Goal: Information Seeking & Learning: Learn about a topic

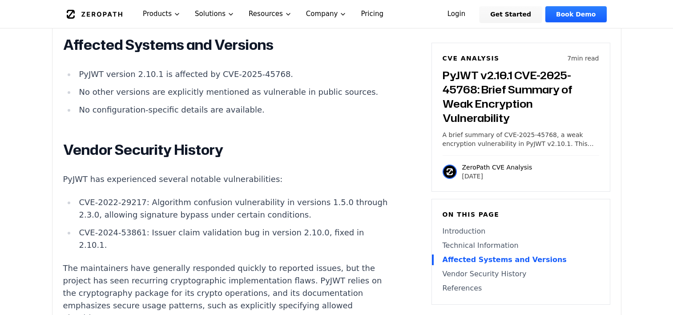
scroll to position [1022, 0]
click at [241, 212] on li "CVE-2022-29217: Algorithm confusion vulnerability in versions 1.5.0 through 2.3…" at bounding box center [235, 208] width 318 height 25
drag, startPoint x: 241, startPoint y: 213, endPoint x: 231, endPoint y: 191, distance: 24.1
click at [231, 189] on div "Introduction JWT tokens are a core component of authentication and authorizatio…" at bounding box center [228, 45] width 331 height 909
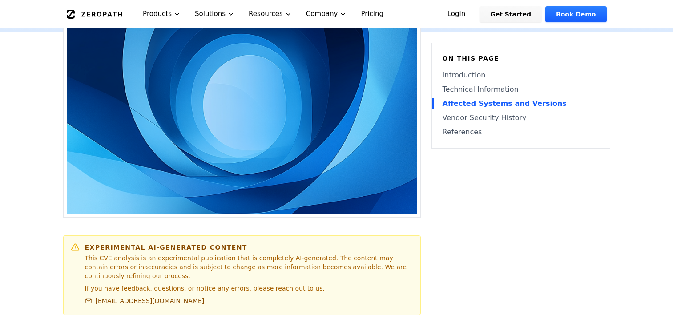
scroll to position [0, 0]
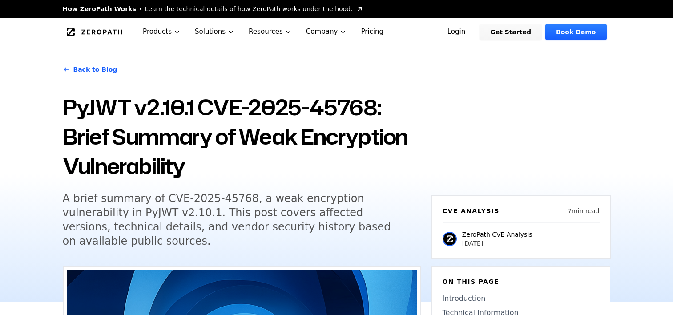
drag, startPoint x: 17, startPoint y: 88, endPoint x: -2, endPoint y: 89, distance: 19.1
click at [98, 109] on h1 "PyJWT v2.10.1 CVE-2025-45768: Brief Summary of Weak Encryption Vulnerability" at bounding box center [242, 136] width 358 height 88
drag, startPoint x: 98, startPoint y: 109, endPoint x: 89, endPoint y: 114, distance: 10.1
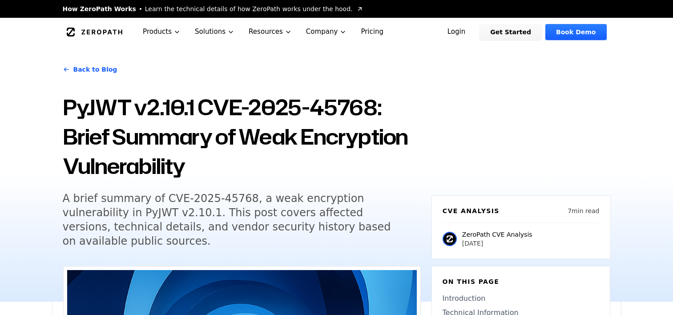
click at [89, 114] on h1 "PyJWT v2.10.1 CVE-2025-45768: Brief Summary of Weak Encryption Vulnerability" at bounding box center [242, 136] width 358 height 88
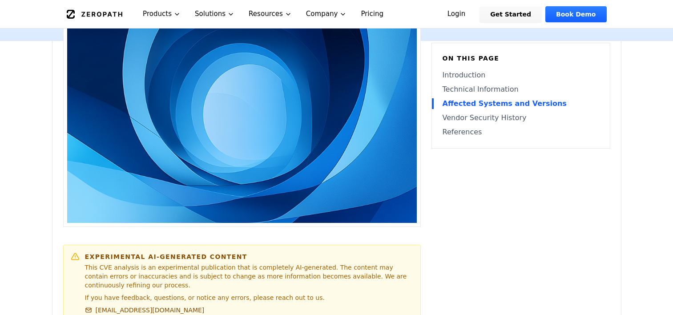
scroll to position [355, 0]
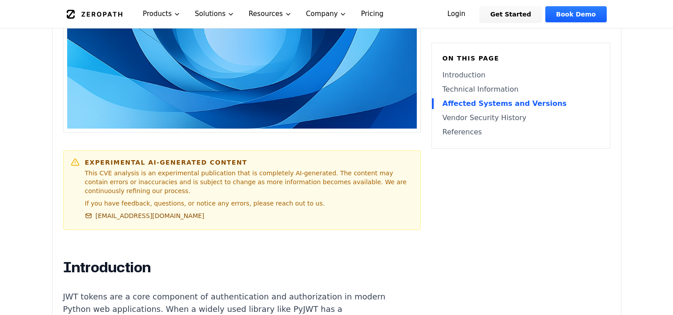
click at [244, 181] on p "This CVE analysis is an experimental publication that is completely AI-generate…" at bounding box center [249, 181] width 328 height 27
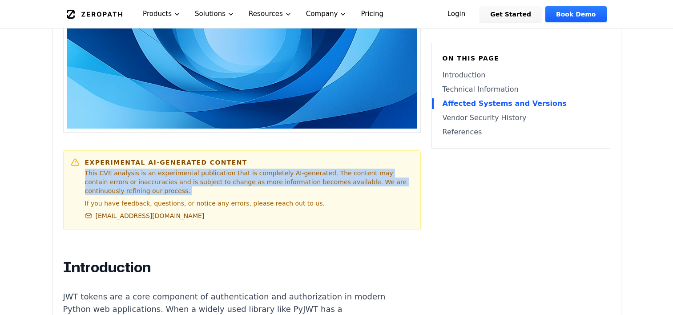
drag, startPoint x: 244, startPoint y: 182, endPoint x: 246, endPoint y: 207, distance: 24.9
click at [245, 206] on p "If you have feedback, questions, or notice any errors, please reach out to us." at bounding box center [249, 203] width 328 height 9
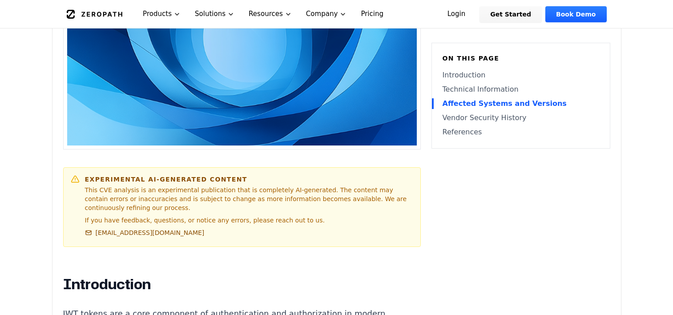
scroll to position [327, 0]
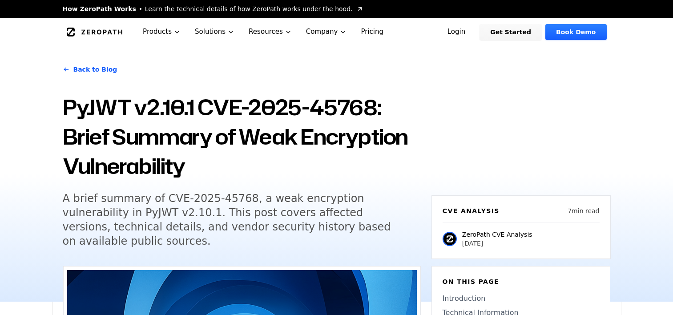
scroll to position [327, 0]
